Goal: Browse casually: Explore the website without a specific task or goal

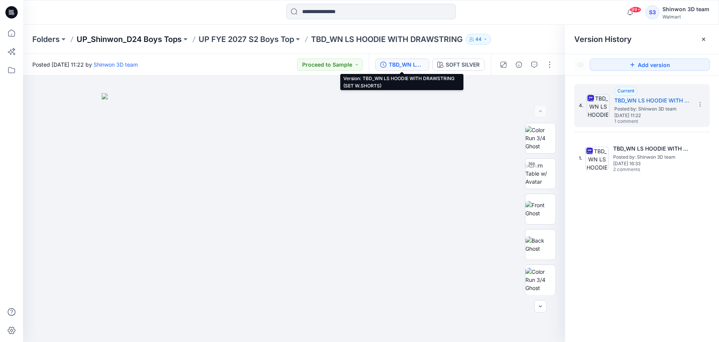
click at [169, 39] on p "UP_Shinwon_D24 Boys Tops" at bounding box center [129, 39] width 105 height 11
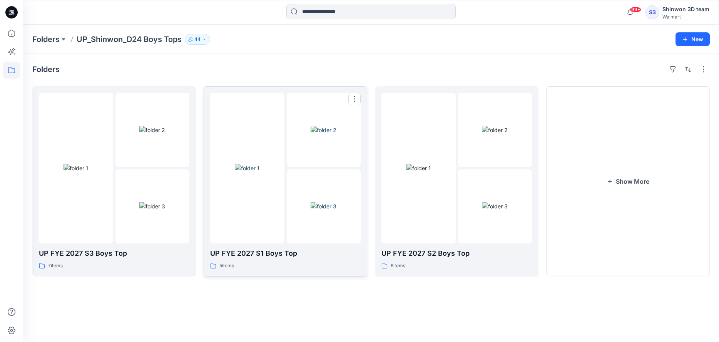
click at [311, 210] on img at bounding box center [324, 206] width 26 height 8
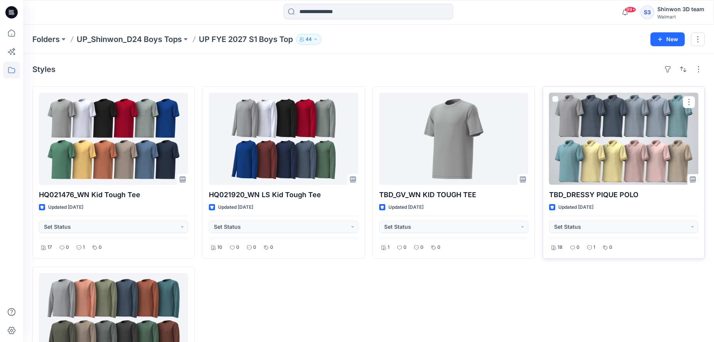
click at [663, 169] on div at bounding box center [623, 139] width 149 height 92
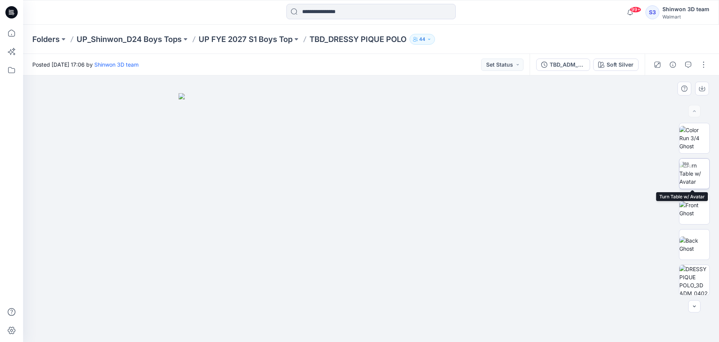
click at [691, 184] on img at bounding box center [695, 173] width 30 height 24
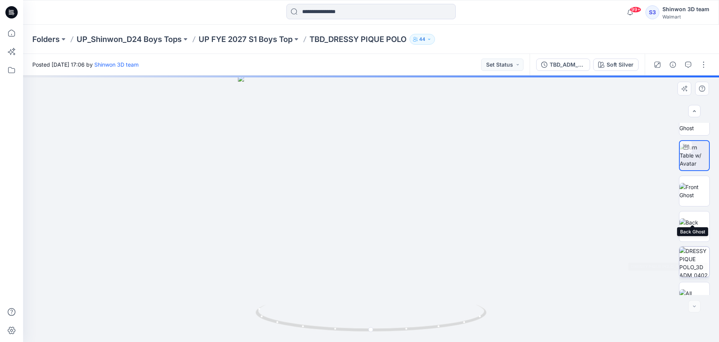
scroll to position [36, 0]
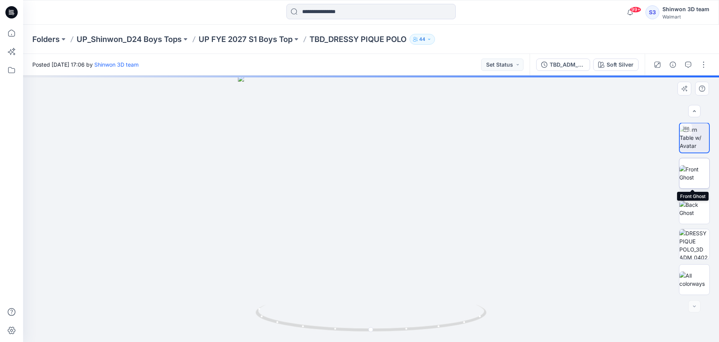
click at [695, 174] on img at bounding box center [695, 173] width 30 height 16
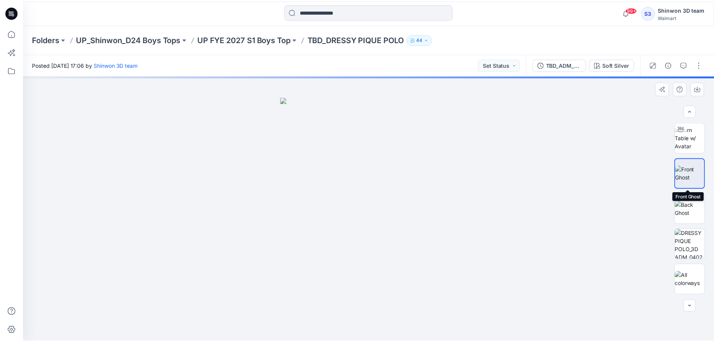
scroll to position [35, 0]
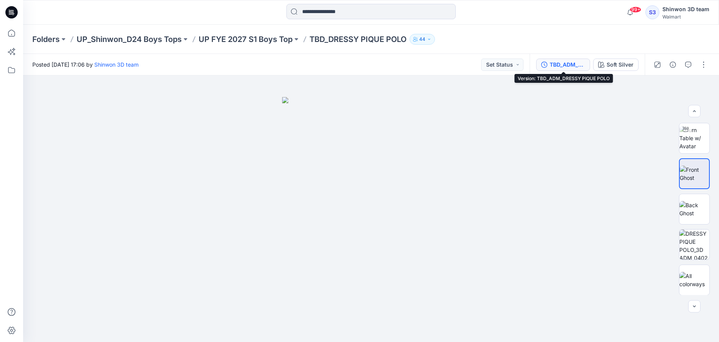
click at [576, 66] on div "TBD_ADM_DRESSY PIQUE POLO" at bounding box center [567, 64] width 35 height 8
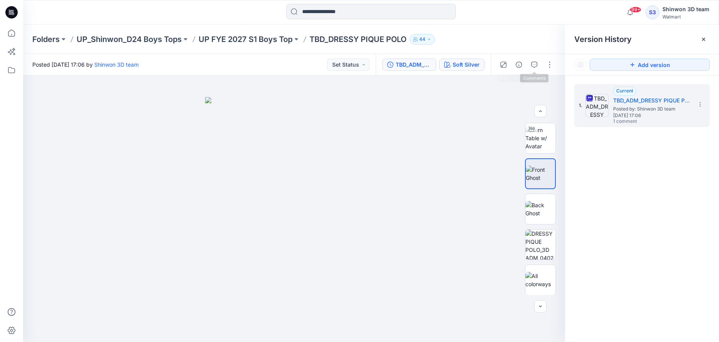
click at [466, 62] on div "Soft Silver" at bounding box center [466, 64] width 27 height 8
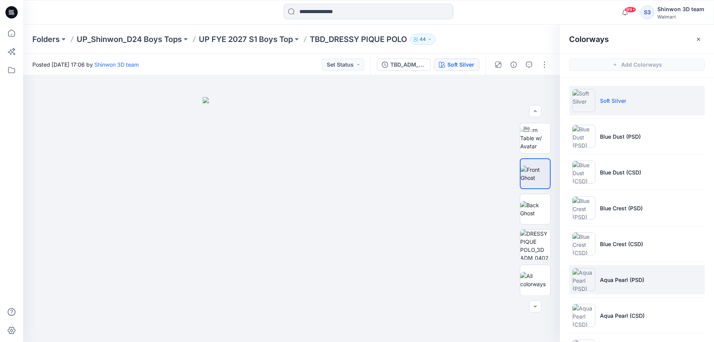
click at [674, 287] on li "Aqua Pearl (PSD)" at bounding box center [637, 279] width 136 height 29
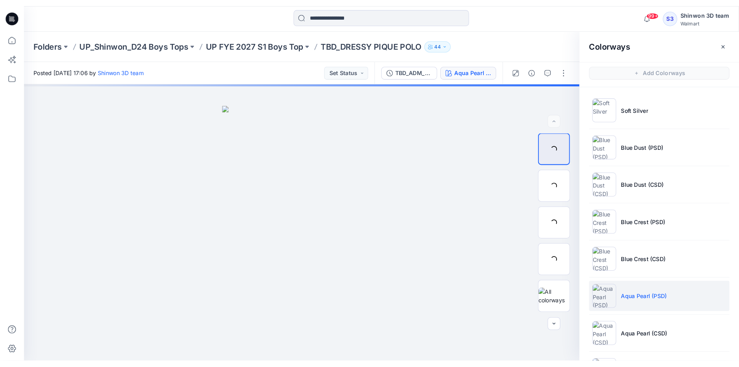
scroll to position [0, 0]
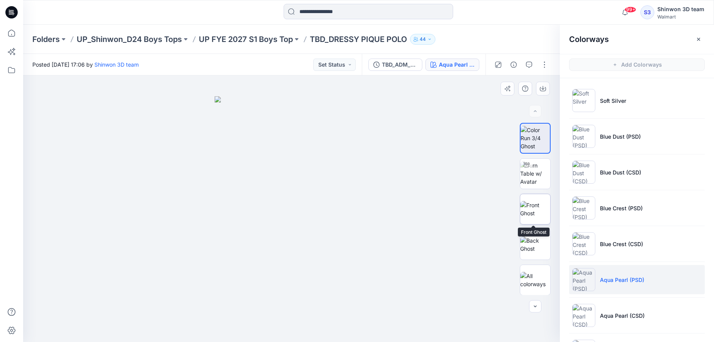
click at [534, 217] on img at bounding box center [535, 209] width 30 height 16
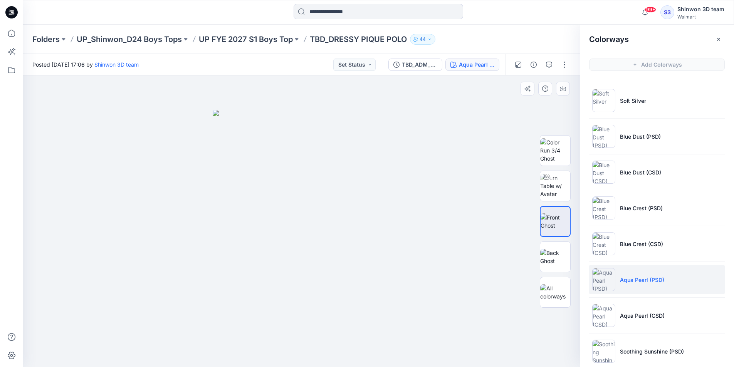
click at [502, 108] on div at bounding box center [301, 221] width 556 height 292
click at [419, 67] on div "TBD_ADM_DRESSY PIQUE POLO" at bounding box center [419, 64] width 35 height 8
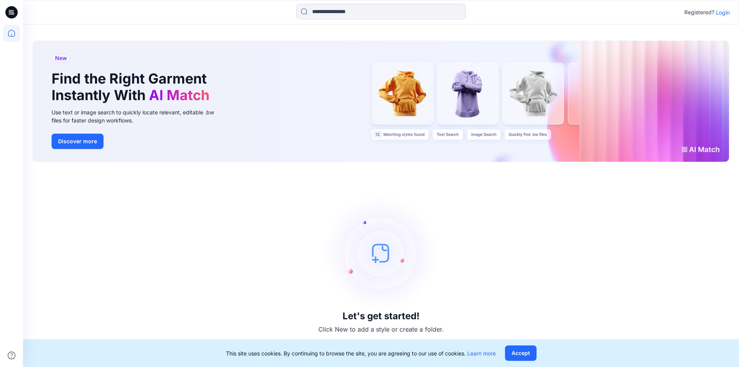
click at [726, 15] on p "Login" at bounding box center [723, 12] width 14 height 8
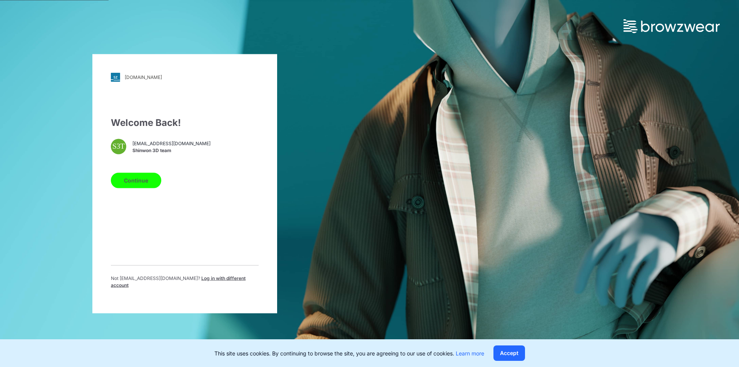
click at [128, 188] on button "Continue" at bounding box center [136, 180] width 50 height 15
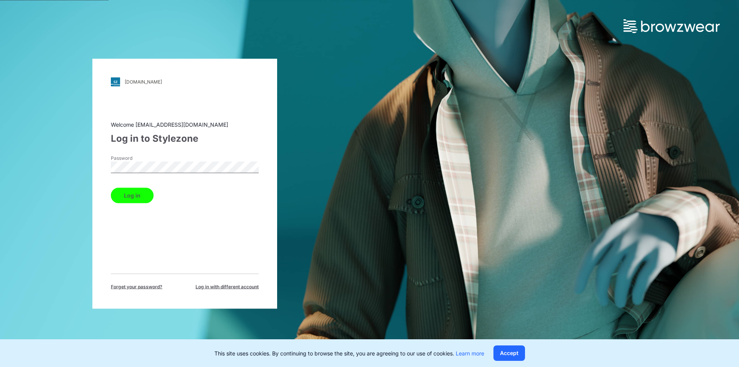
click at [131, 189] on button "Log in" at bounding box center [132, 195] width 43 height 15
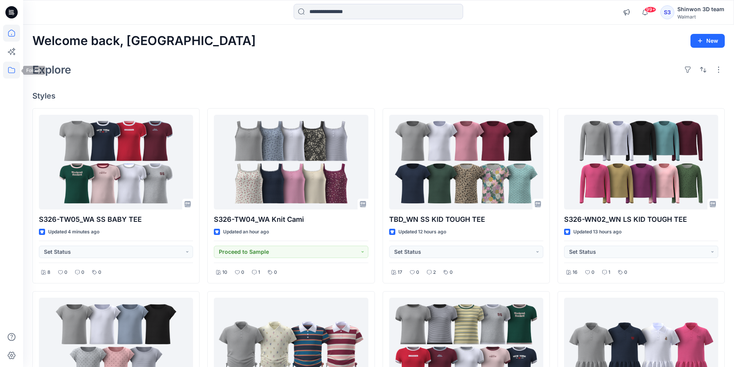
click at [13, 69] on icon at bounding box center [11, 70] width 17 height 17
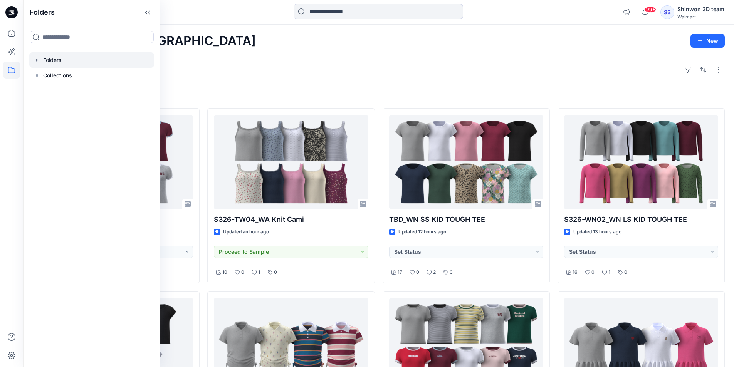
click at [37, 61] on icon "button" at bounding box center [37, 60] width 6 height 6
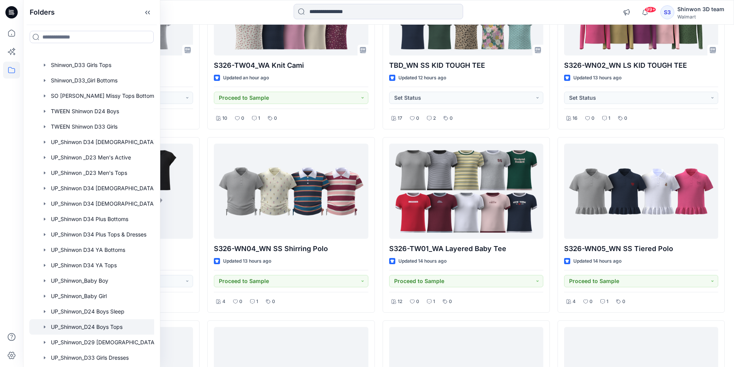
scroll to position [295, 0]
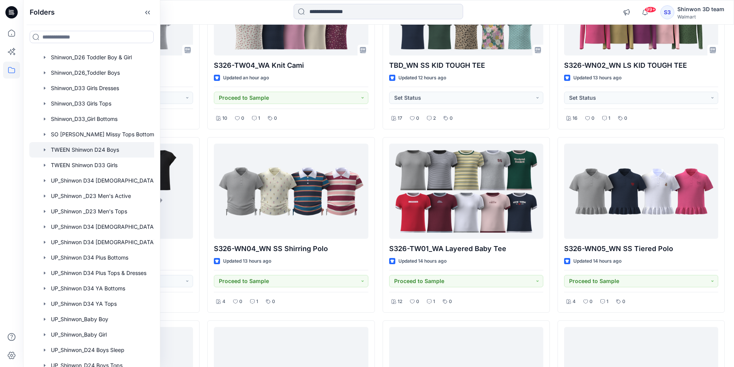
click at [109, 150] on div at bounding box center [101, 149] width 145 height 15
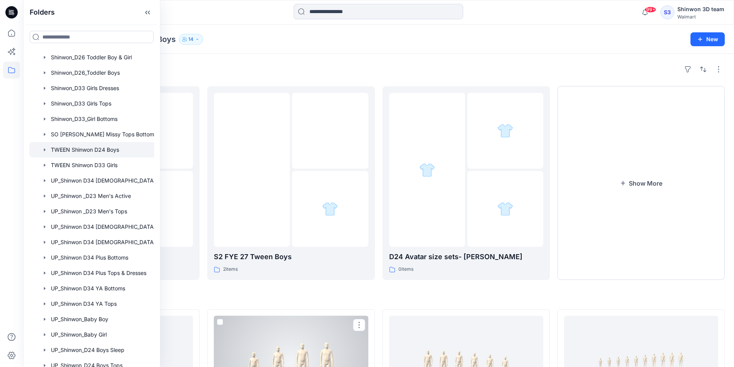
click at [303, 299] on h4 "Styles" at bounding box center [378, 296] width 692 height 9
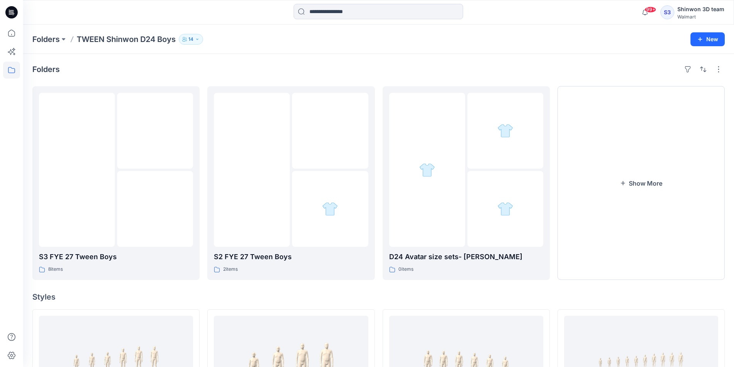
drag, startPoint x: 283, startPoint y: 297, endPoint x: 278, endPoint y: 294, distance: 5.9
click at [281, 296] on h4 "Styles" at bounding box center [378, 296] width 692 height 9
click at [155, 209] on img at bounding box center [155, 209] width 0 height 0
click at [336, 209] on img at bounding box center [330, 209] width 16 height 16
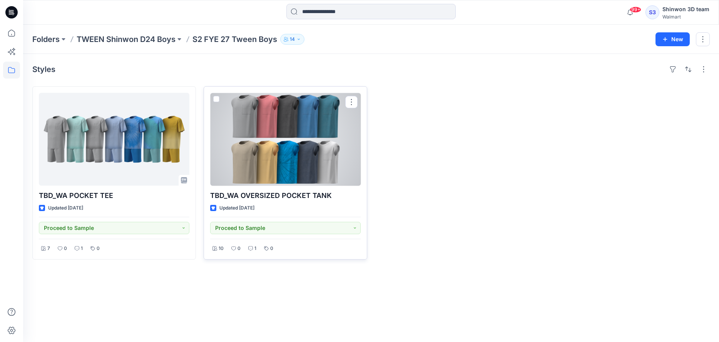
click at [257, 169] on div at bounding box center [285, 139] width 151 height 93
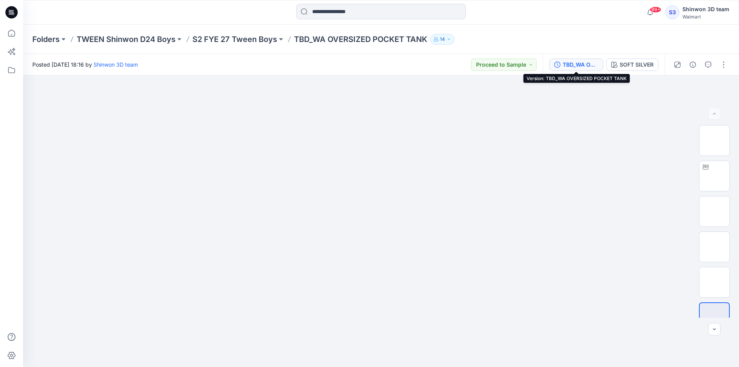
click at [590, 62] on div "TBD_WA OVERSIZED POCKET TANK" at bounding box center [580, 64] width 35 height 8
